Goal: Task Accomplishment & Management: Manage account settings

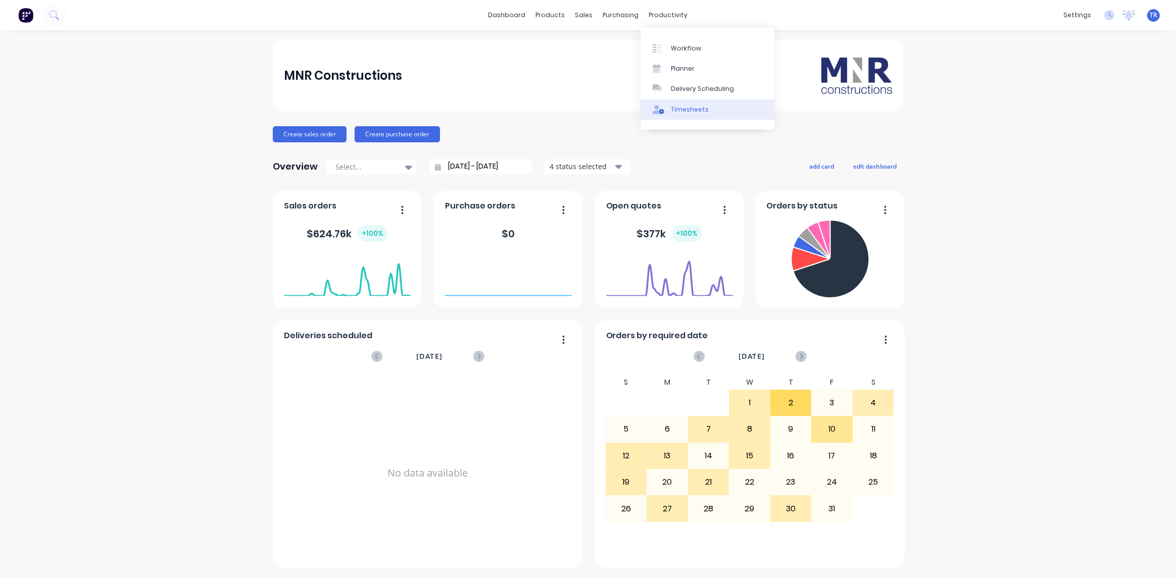
click at [684, 106] on div "Timesheets" at bounding box center [690, 109] width 38 height 9
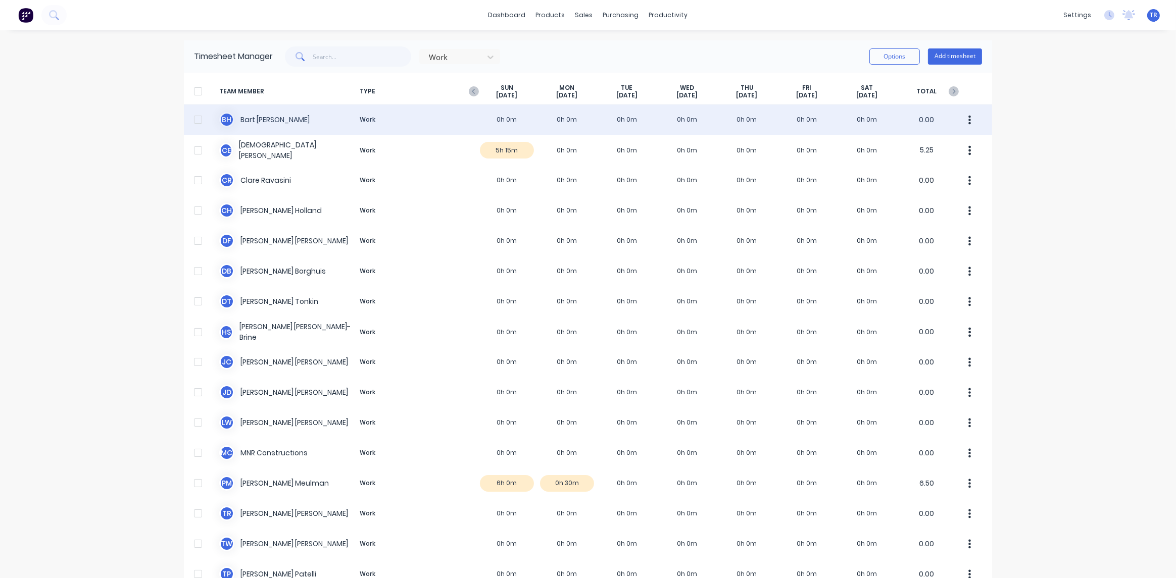
click at [252, 118] on div "B H [PERSON_NAME] Work 0h 0m 0h 0m 0h 0m 0h 0m 0h 0m 0h 0m 0h 0m 0.00" at bounding box center [588, 120] width 808 height 30
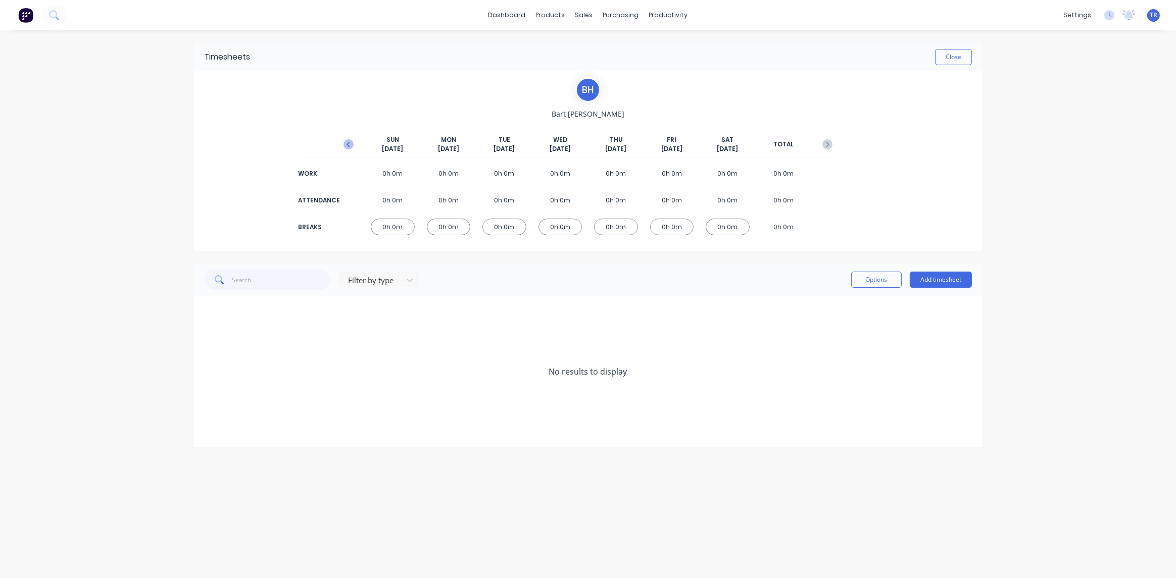
drag, startPoint x: 350, startPoint y: 141, endPoint x: 357, endPoint y: 150, distance: 11.6
click at [349, 141] on icon "button" at bounding box center [348, 144] width 10 height 10
click at [205, 313] on icon at bounding box center [207, 311] width 7 height 7
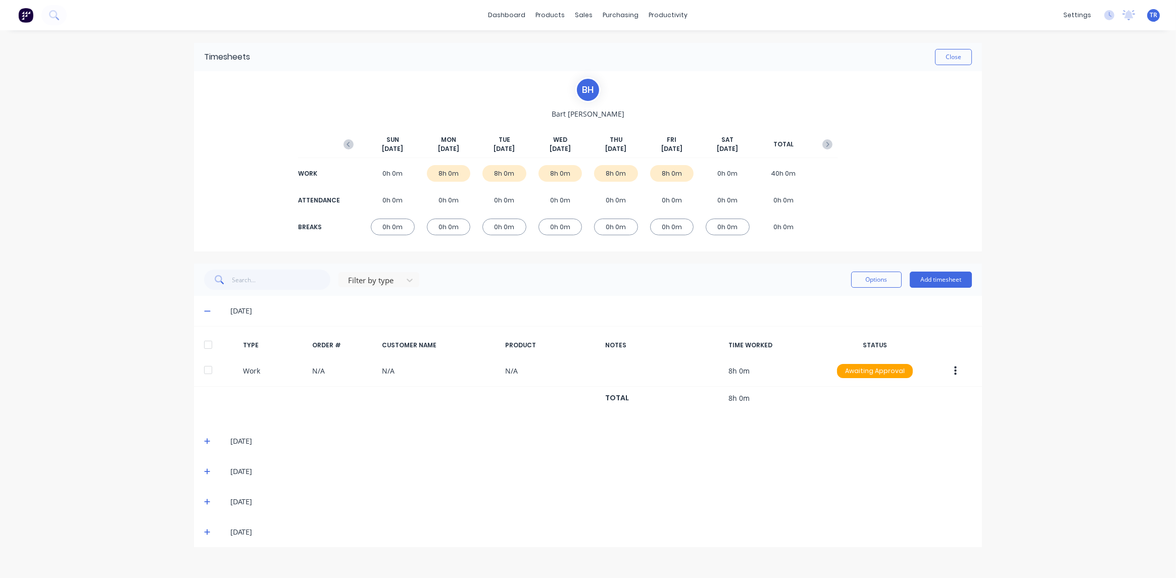
click at [207, 342] on div at bounding box center [208, 345] width 20 height 20
click at [207, 442] on icon at bounding box center [207, 441] width 6 height 6
click at [208, 474] on div at bounding box center [208, 475] width 20 height 20
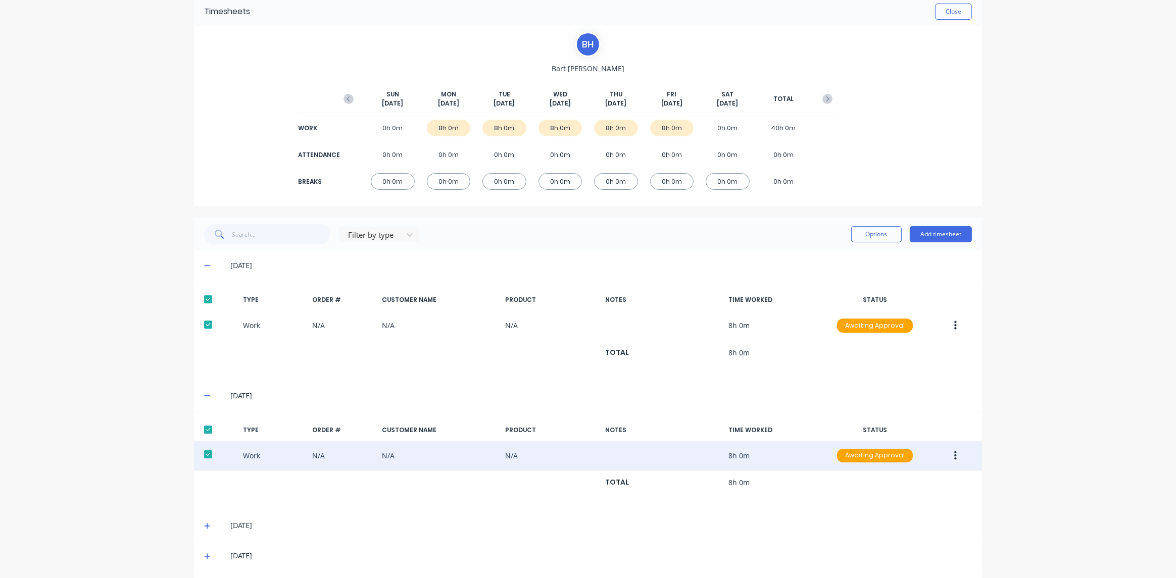
scroll to position [80, 0]
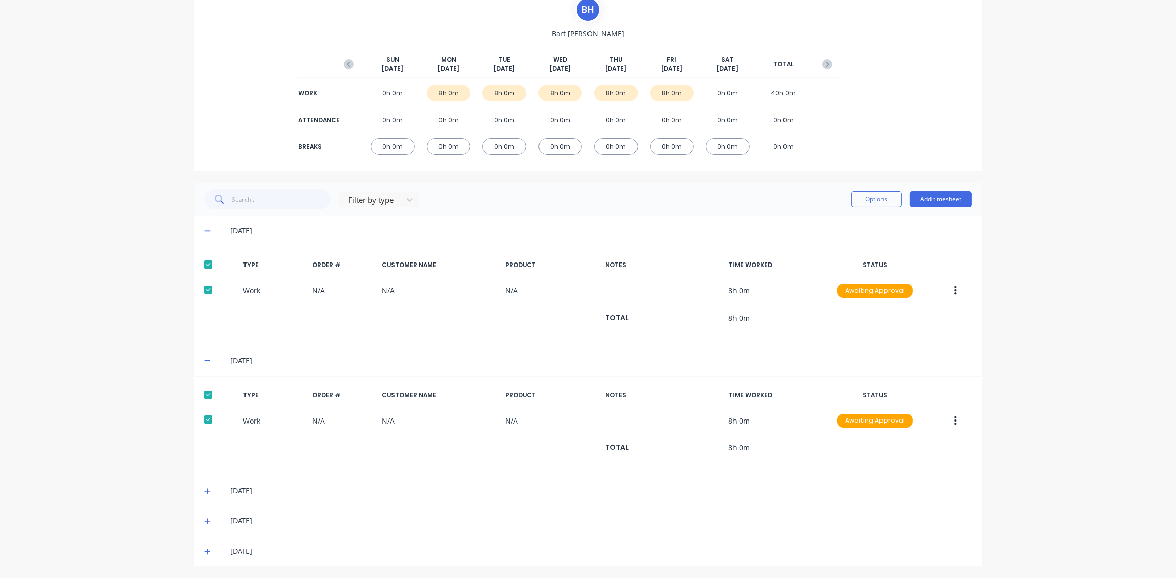
click at [204, 493] on icon at bounding box center [207, 491] width 7 height 7
click at [207, 520] on div at bounding box center [208, 525] width 20 height 20
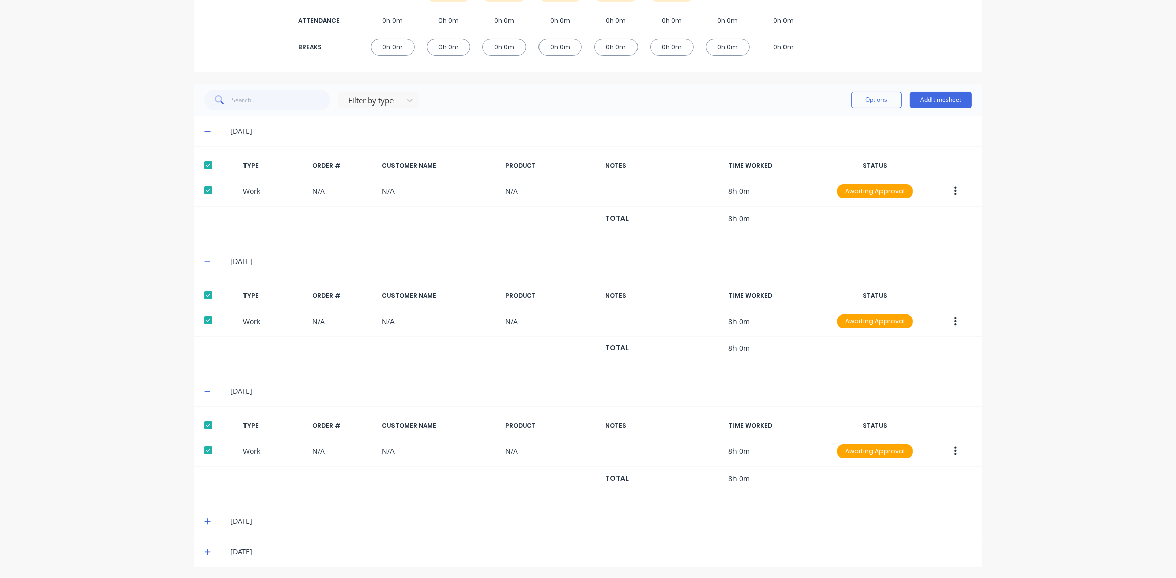
click at [207, 523] on span at bounding box center [209, 522] width 10 height 10
click at [203, 555] on div at bounding box center [208, 555] width 20 height 20
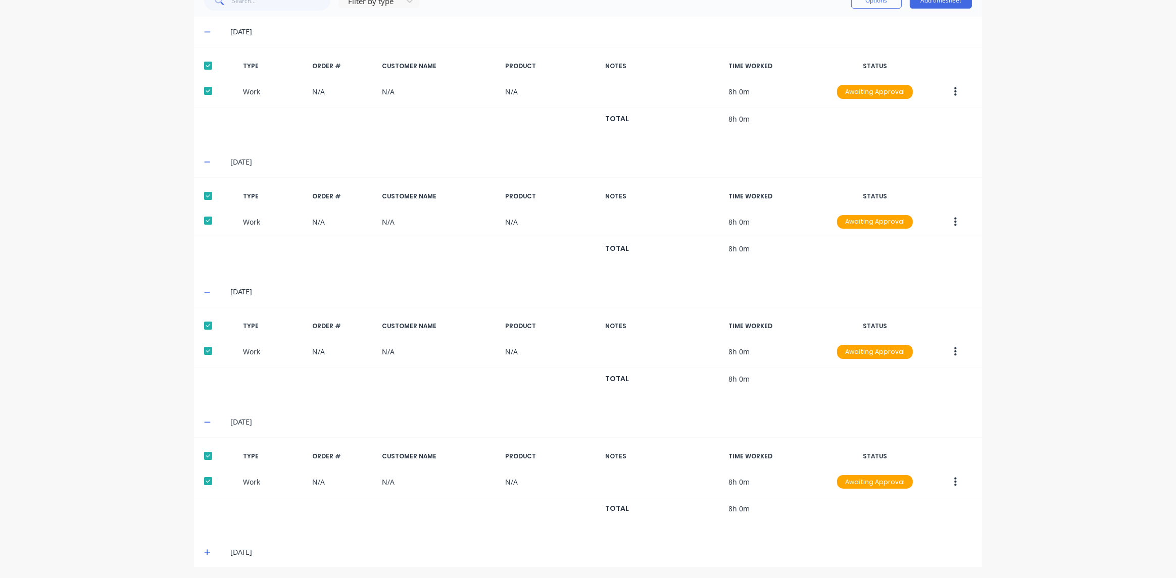
click at [204, 551] on icon at bounding box center [207, 552] width 7 height 7
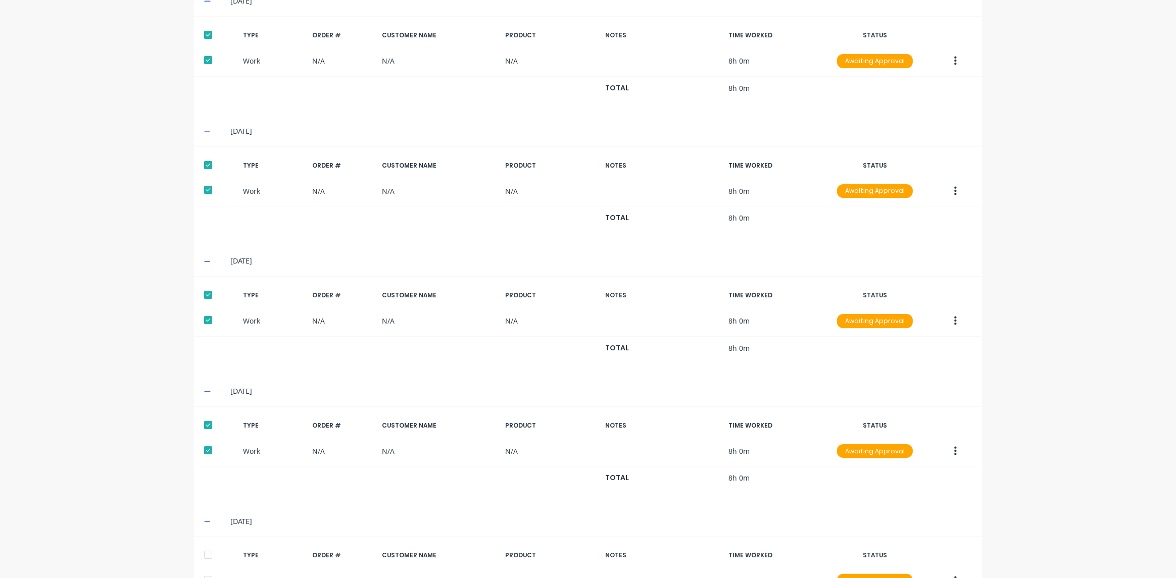
scroll to position [379, 0]
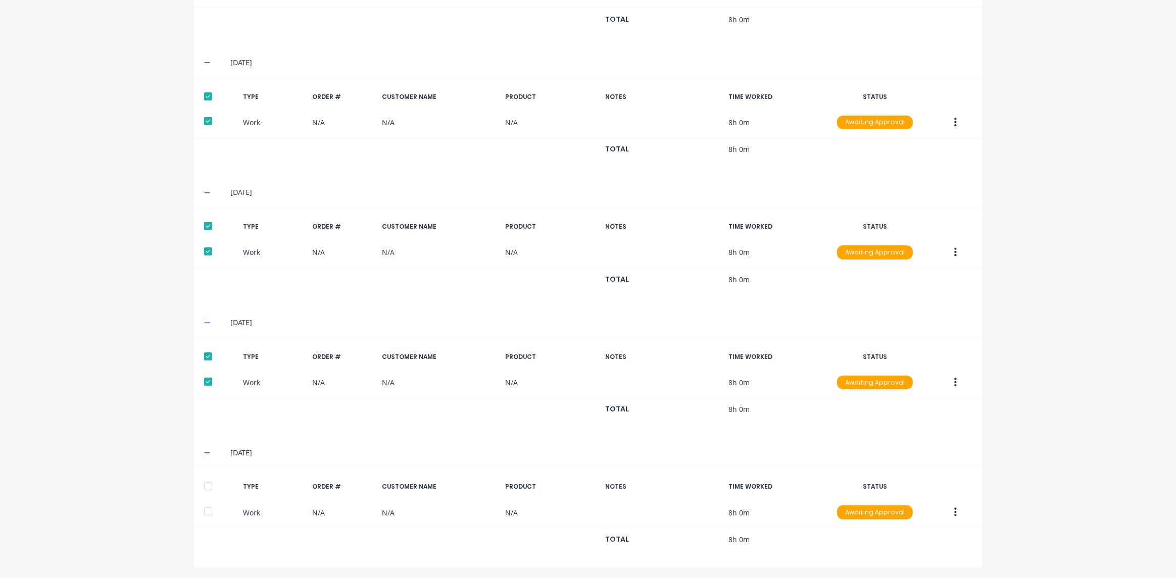
click at [204, 488] on div at bounding box center [208, 486] width 20 height 20
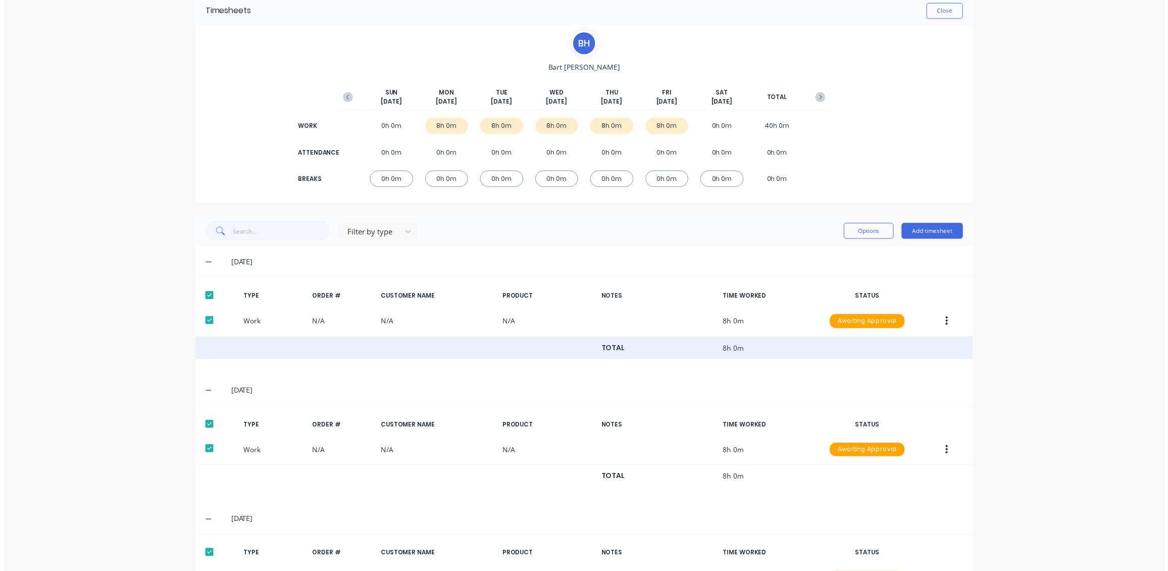
scroll to position [0, 0]
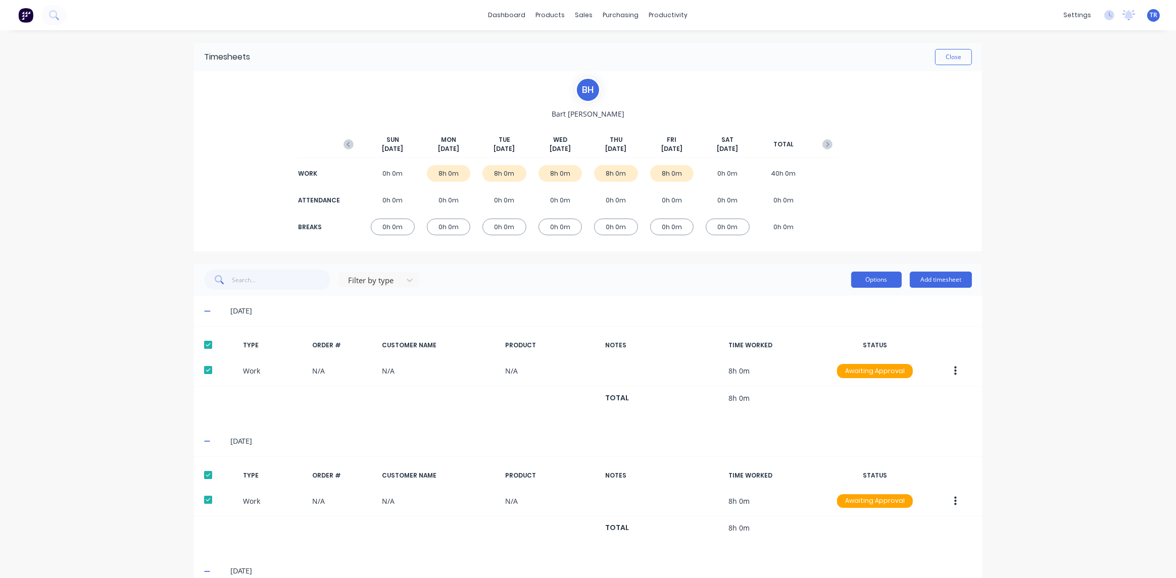
click at [884, 283] on button "Options" at bounding box center [876, 280] width 51 height 16
click at [865, 304] on div "Approve" at bounding box center [854, 305] width 78 height 15
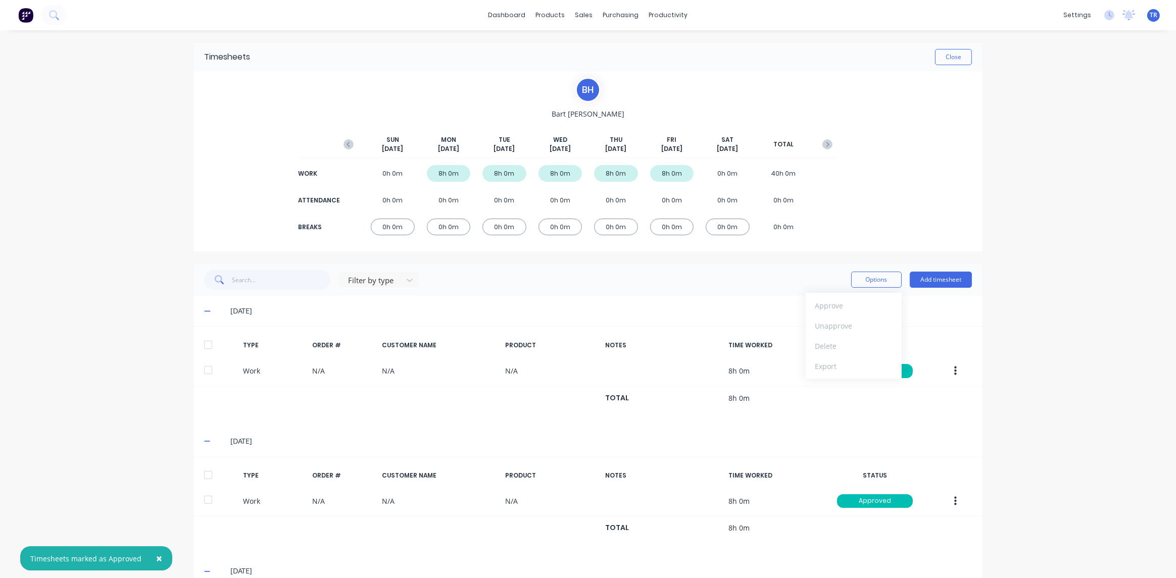
click at [1043, 285] on div "× Timesheets marked as Approved dashboard products sales purchasing productivit…" at bounding box center [588, 289] width 1176 height 578
click at [861, 283] on button "Options" at bounding box center [876, 280] width 51 height 16
click at [738, 267] on div "Filter by type Options Approve Unapprove Delete Export Add timesheet" at bounding box center [588, 280] width 788 height 32
click at [206, 308] on icon at bounding box center [207, 311] width 7 height 7
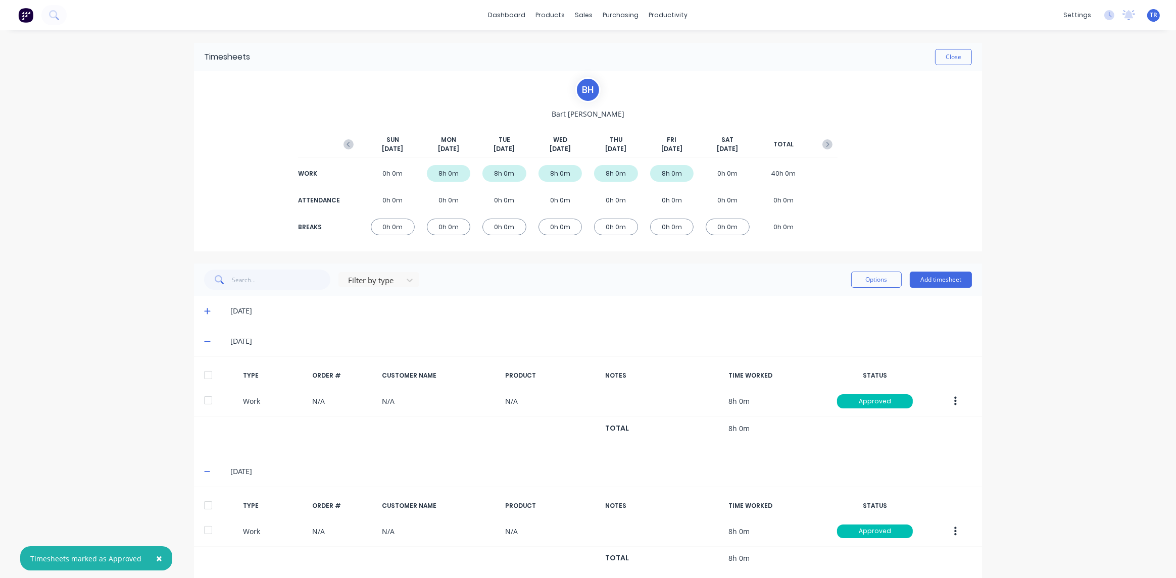
click at [204, 347] on div "[DATE]" at bounding box center [588, 341] width 788 height 30
click at [204, 342] on icon at bounding box center [207, 341] width 7 height 7
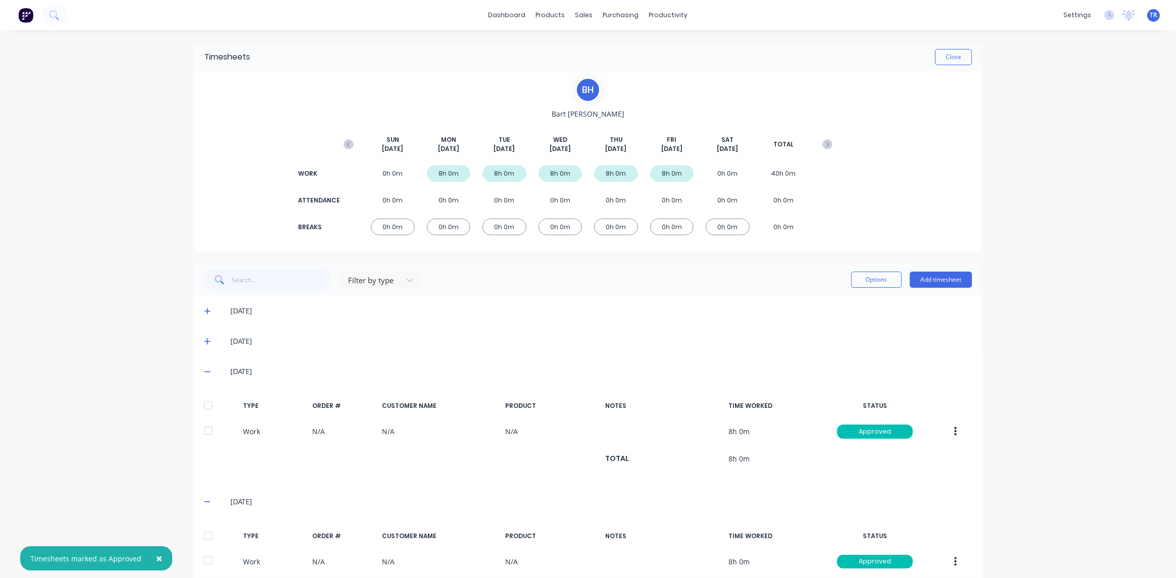
click at [204, 374] on icon at bounding box center [207, 371] width 7 height 7
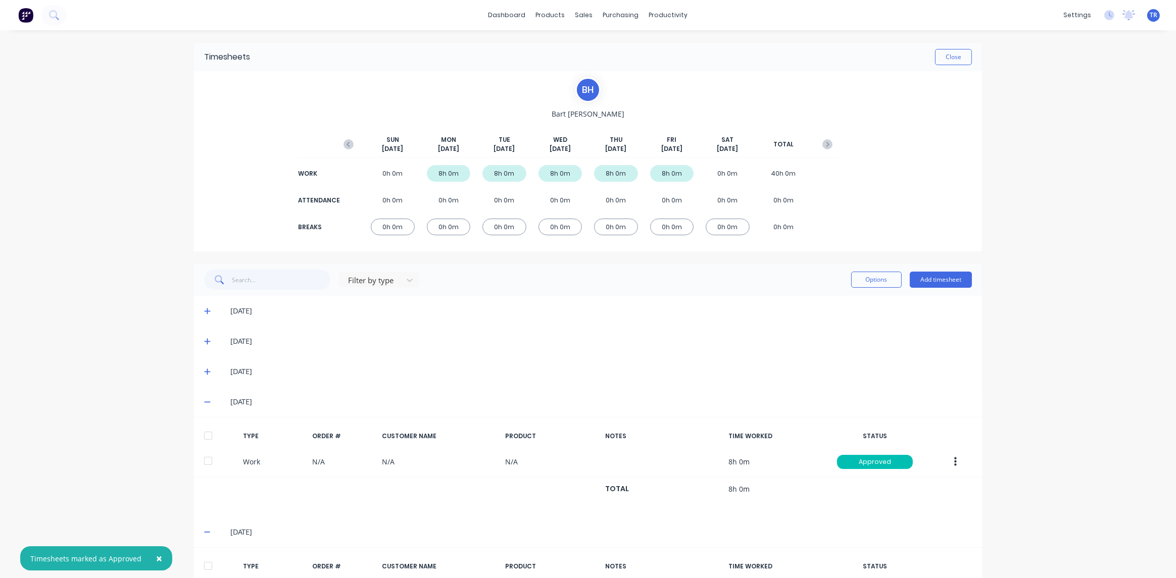
click at [202, 407] on div "[DATE]" at bounding box center [588, 402] width 788 height 30
click at [204, 398] on icon at bounding box center [207, 401] width 7 height 7
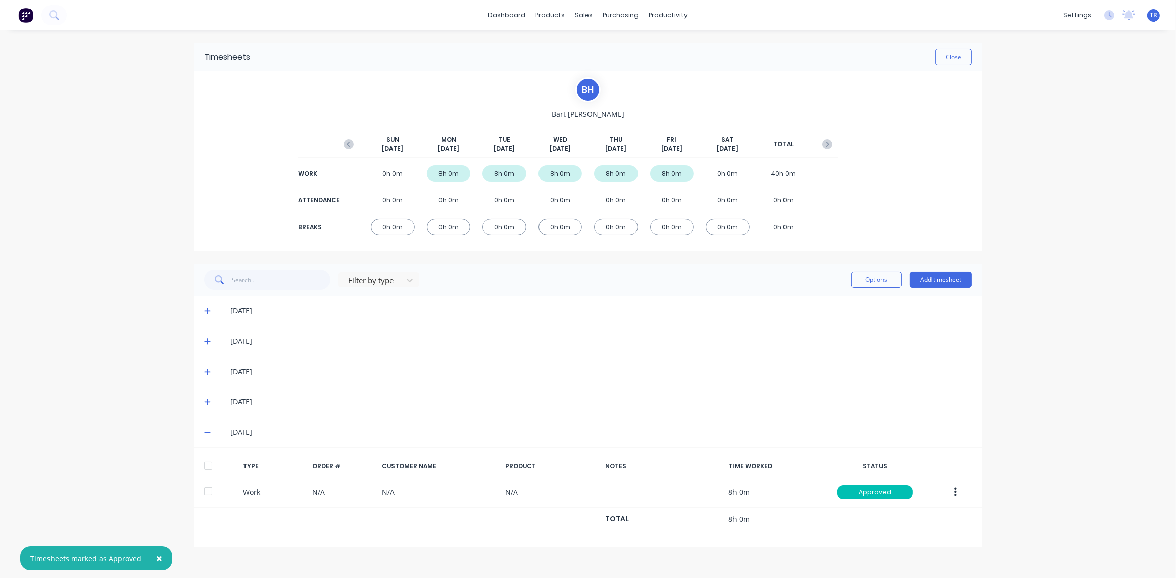
click at [204, 432] on icon at bounding box center [207, 432] width 7 height 7
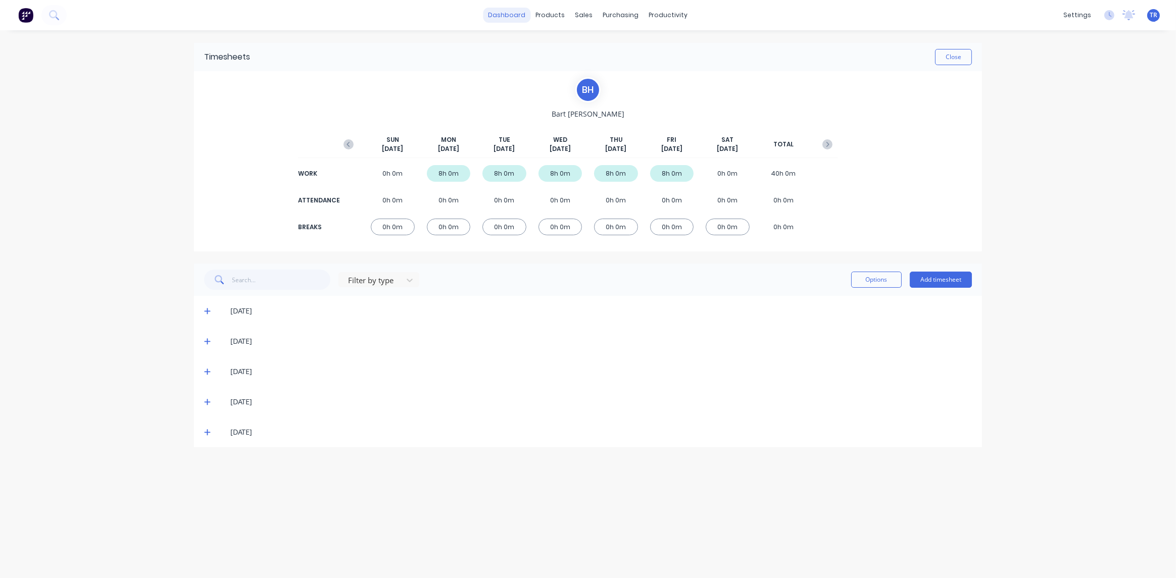
click at [511, 13] on link "dashboard" at bounding box center [506, 15] width 47 height 15
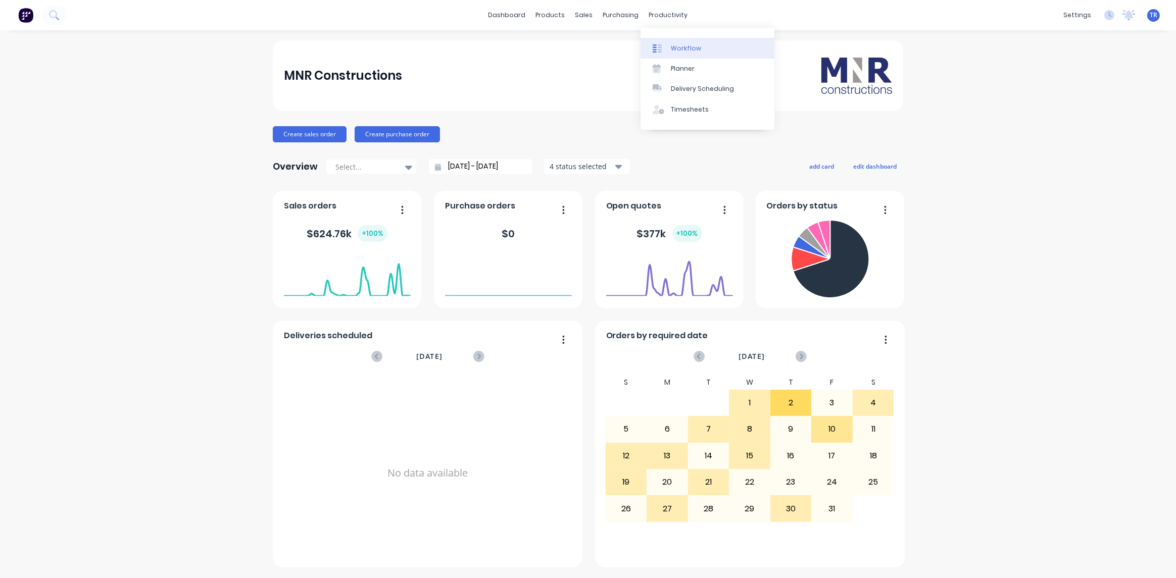
click at [680, 49] on div "Workflow" at bounding box center [686, 48] width 30 height 9
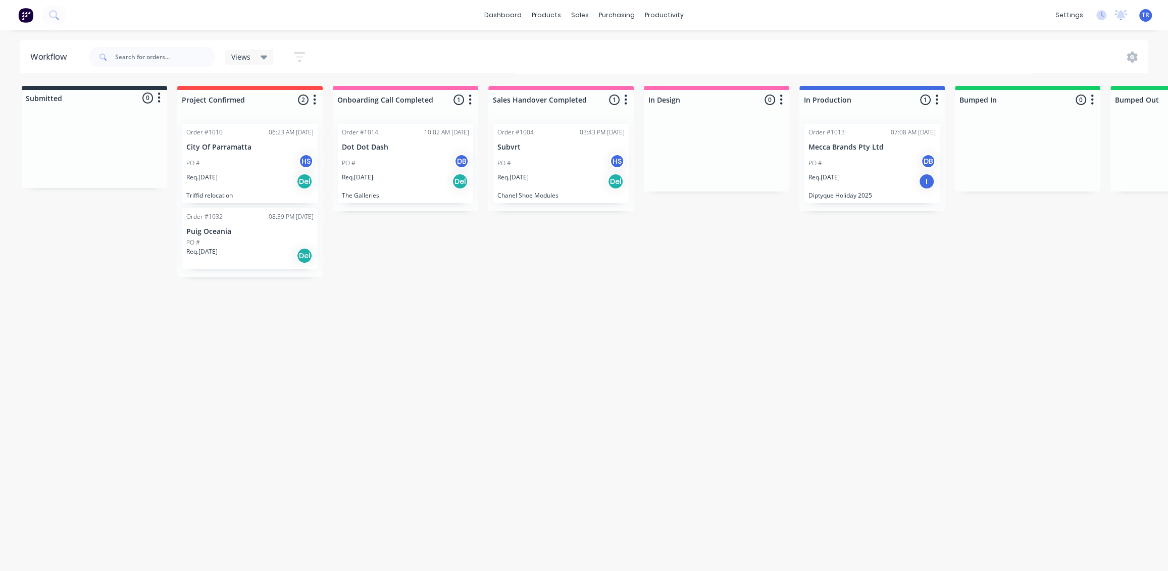
click at [690, 334] on div "Submitted 0 Status colour #273444 hex #273444 Save Cancel Summaries Total order…" at bounding box center [1054, 325] width 2124 height 479
